Goal: Book appointment/travel/reservation

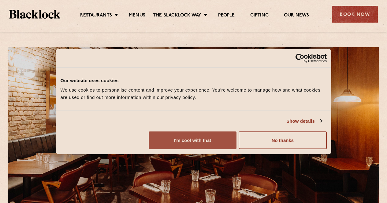
click at [236, 149] on button "I'm cool with that" at bounding box center [193, 141] width 88 height 18
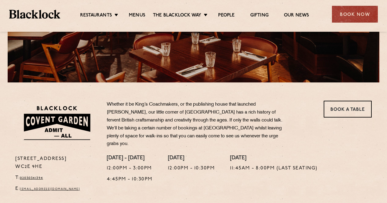
scroll to position [139, 0]
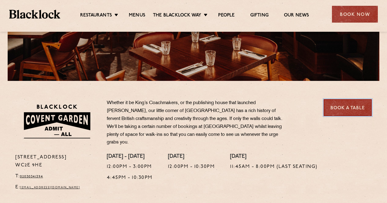
click at [354, 113] on link "Book a Table" at bounding box center [347, 107] width 48 height 17
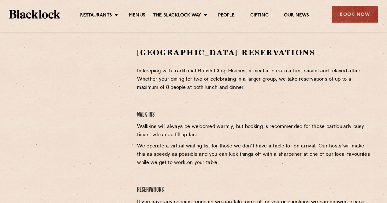
scroll to position [192, 0]
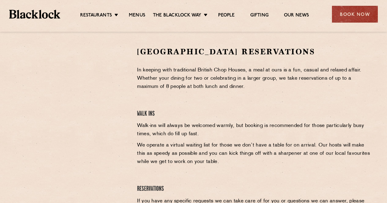
click at [199, 104] on div "Covent Garden Reservations In keeping with traditional British Chop Houses, a m…" at bounding box center [254, 137] width 244 height 182
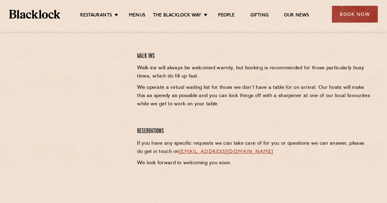
scroll to position [251, 0]
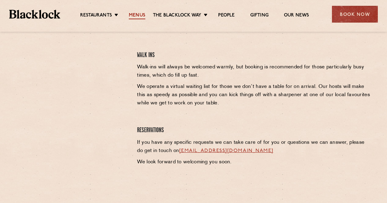
click at [137, 16] on link "Menus" at bounding box center [137, 16] width 17 height 7
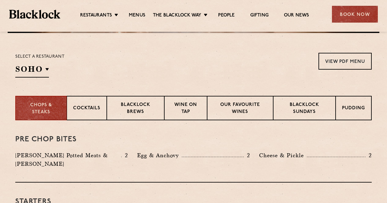
scroll to position [182, 0]
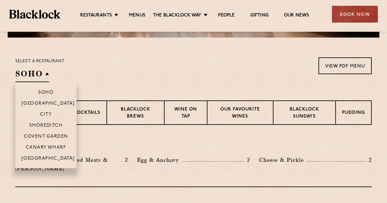
click at [47, 74] on h2 "SOHO" at bounding box center [32, 75] width 34 height 14
click at [63, 136] on p "Covent Garden" at bounding box center [46, 137] width 44 height 6
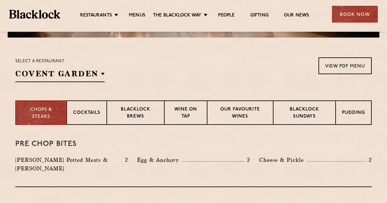
click at [213, 75] on div "Select a restaurant [GEOGRAPHIC_DATA] [GEOGRAPHIC_DATA] [GEOGRAPHIC_DATA] [GEOG…" at bounding box center [193, 69] width 356 height 25
click at [302, 113] on p "Blacklock Sundays" at bounding box center [304, 113] width 50 height 14
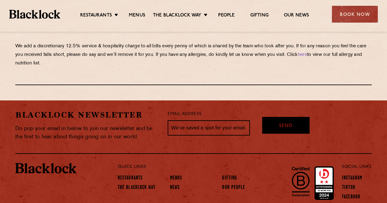
scroll to position [744, 0]
